Goal: Check status: Check status

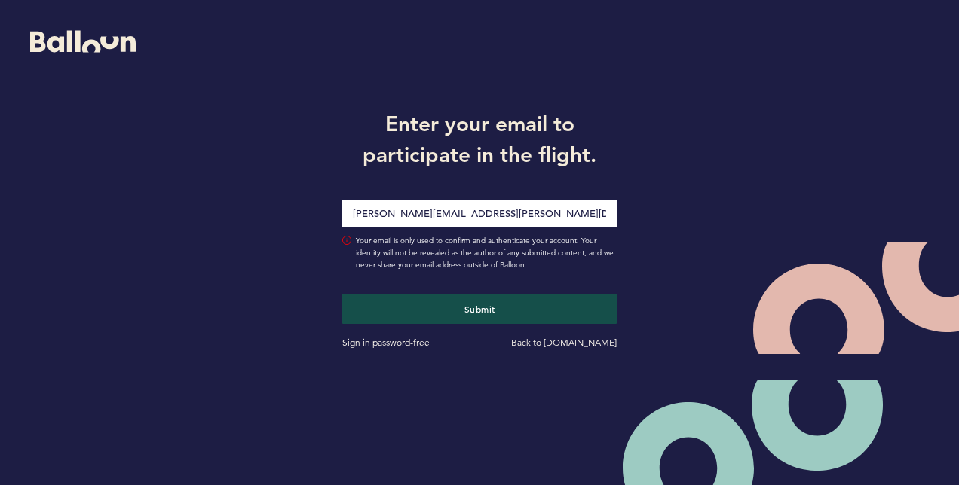
type input "[PERSON_NAME][EMAIL_ADDRESS][PERSON_NAME][DOMAIN_NAME]"
click at [342, 294] on button "Submit" at bounding box center [479, 309] width 274 height 30
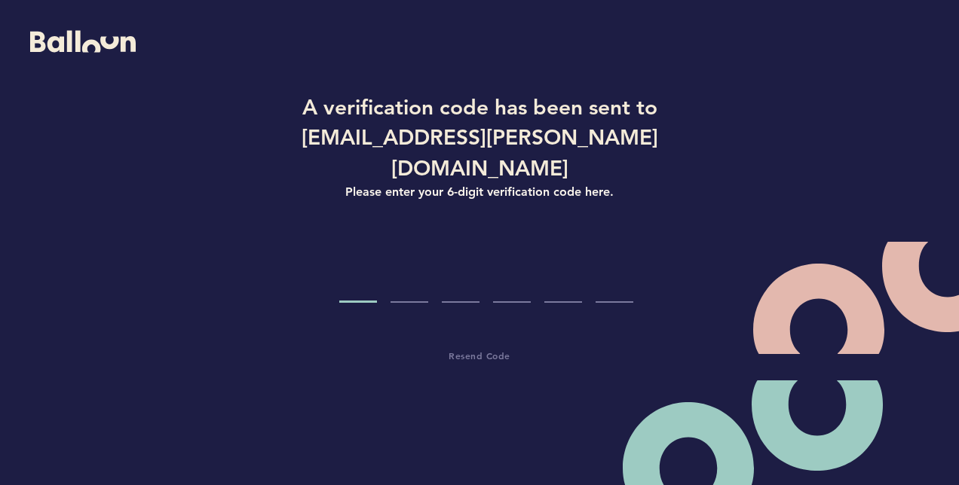
click at [357, 269] on input "Code digit 1" at bounding box center [358, 274] width 38 height 57
type input "8"
type input "4"
type input "6"
type input "1"
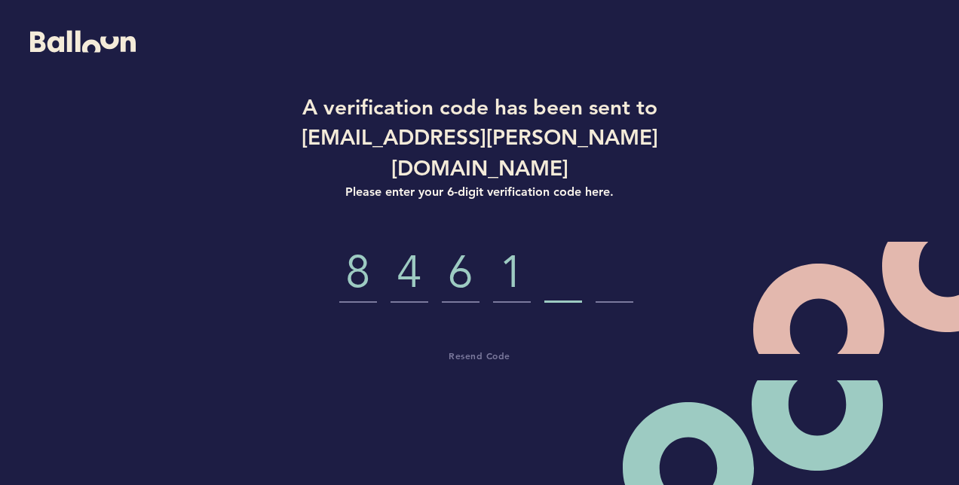
type input "2"
type input "6"
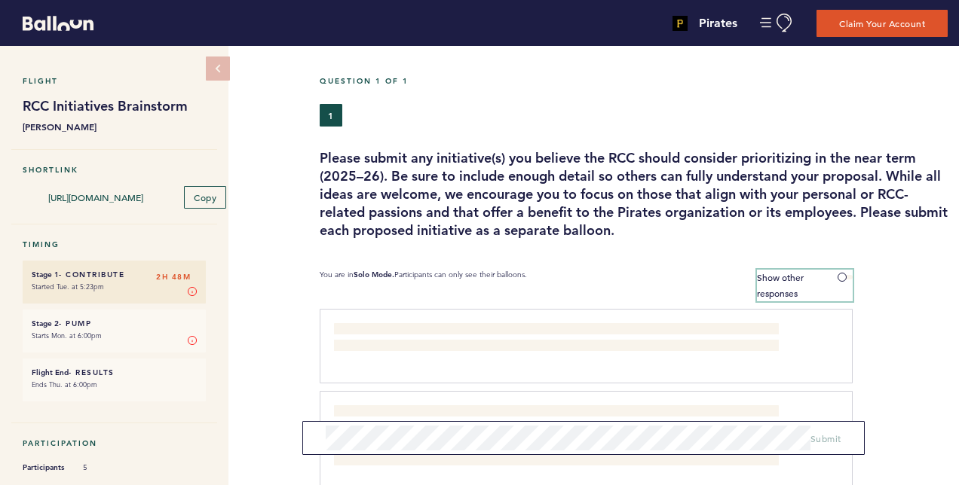
click at [845, 277] on span at bounding box center [844, 277] width 15 height 5
click at [0, 0] on input "Show other responses" at bounding box center [0, 0] width 0 height 0
